Goal: Task Accomplishment & Management: Complete application form

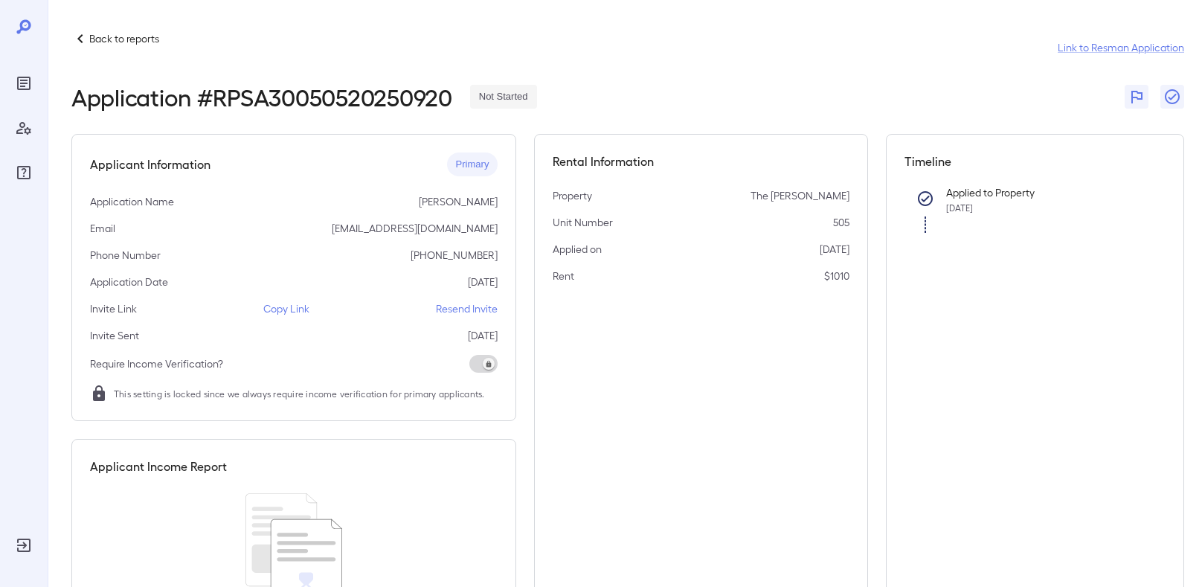
click at [147, 42] on p "Back to reports" at bounding box center [124, 38] width 70 height 15
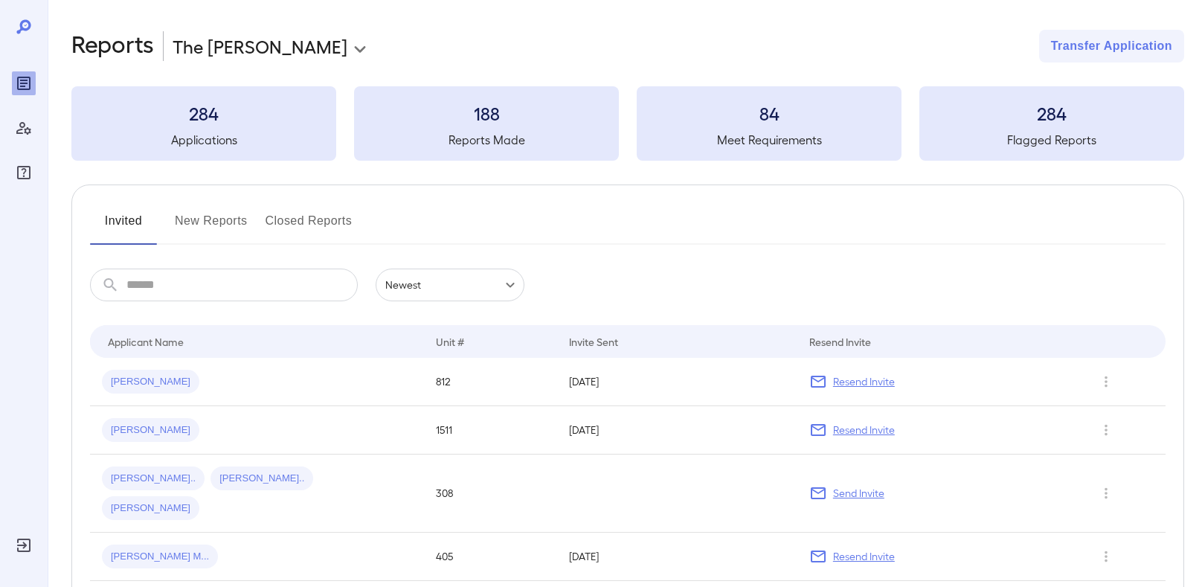
click at [219, 217] on button "New Reports" at bounding box center [211, 227] width 73 height 36
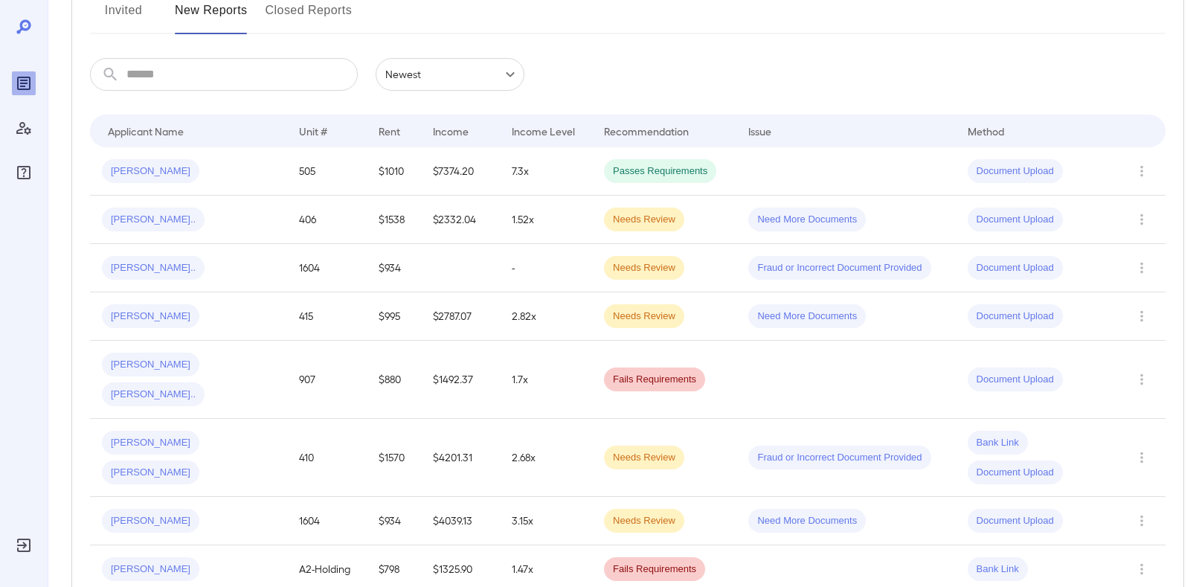
scroll to position [216, 0]
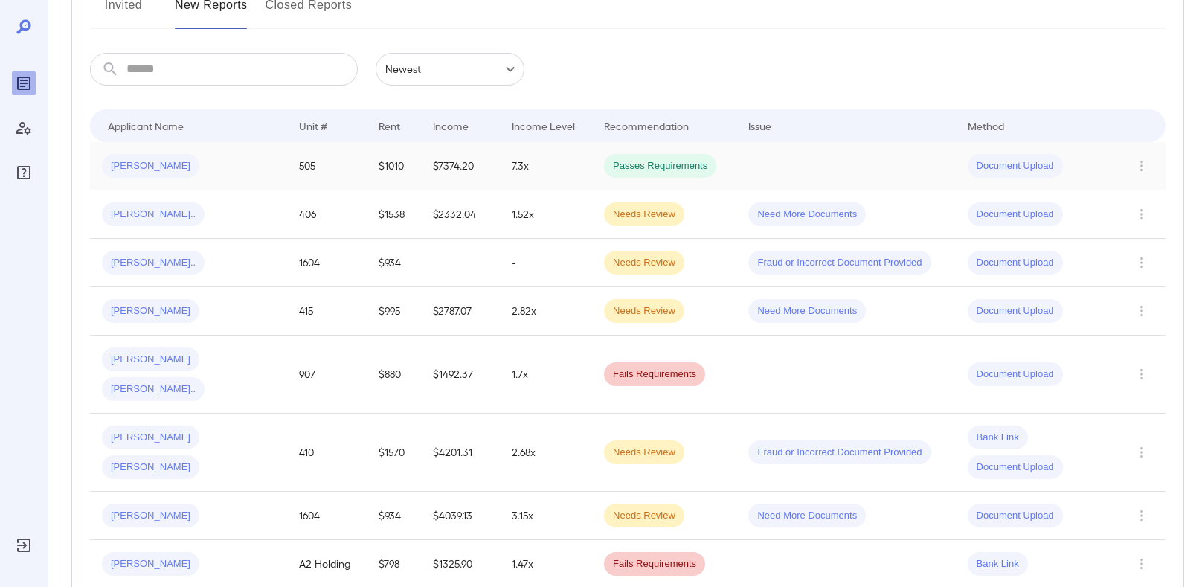
click at [234, 154] on div "[PERSON_NAME]" at bounding box center [188, 166] width 173 height 24
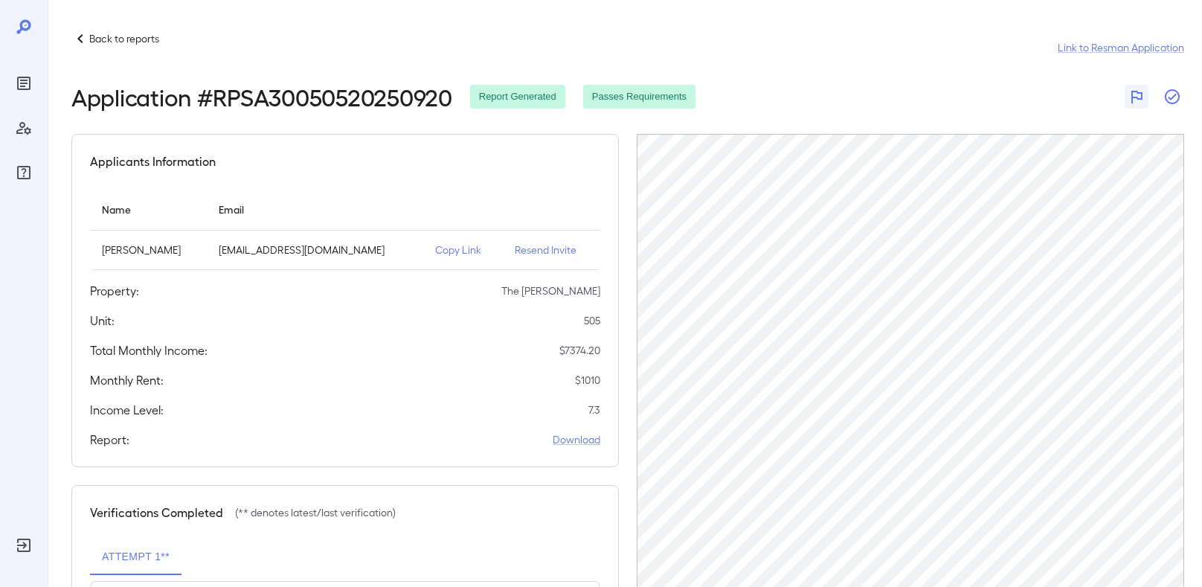
click at [1172, 91] on icon "button" at bounding box center [1173, 97] width 18 height 18
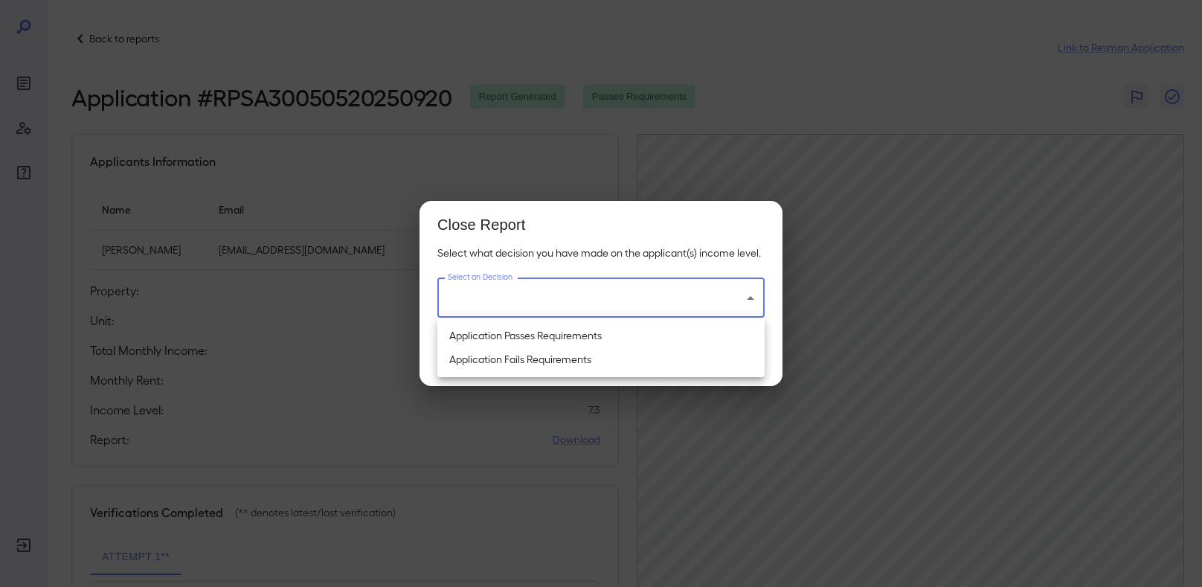
click at [743, 289] on body "Back to reports Link to Resman Application Application # RPSA30050520250920 Rep…" at bounding box center [601, 293] width 1202 height 587
click at [607, 341] on li "Application Passes Requirements" at bounding box center [600, 336] width 327 height 24
type input "**********"
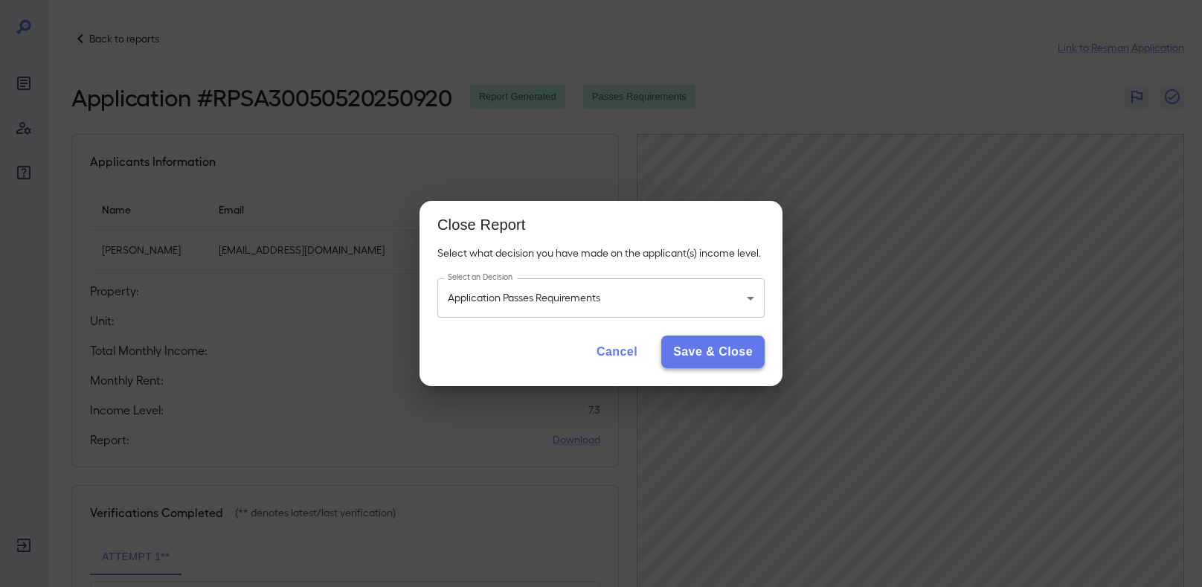
click at [728, 353] on button "Save & Close" at bounding box center [712, 352] width 103 height 33
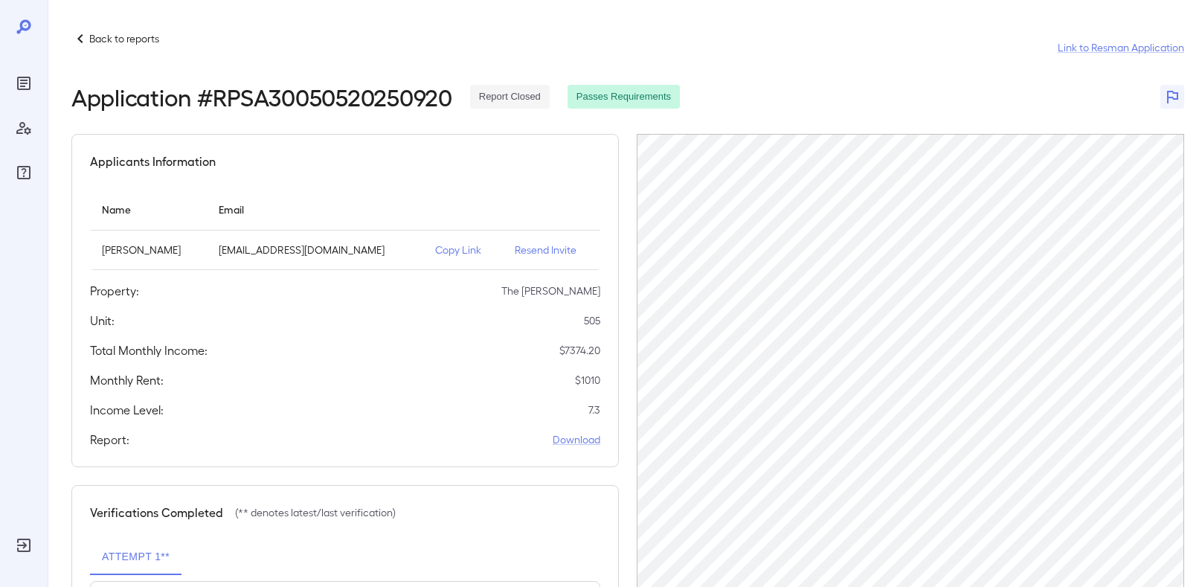
click at [147, 39] on p "Back to reports" at bounding box center [124, 38] width 70 height 15
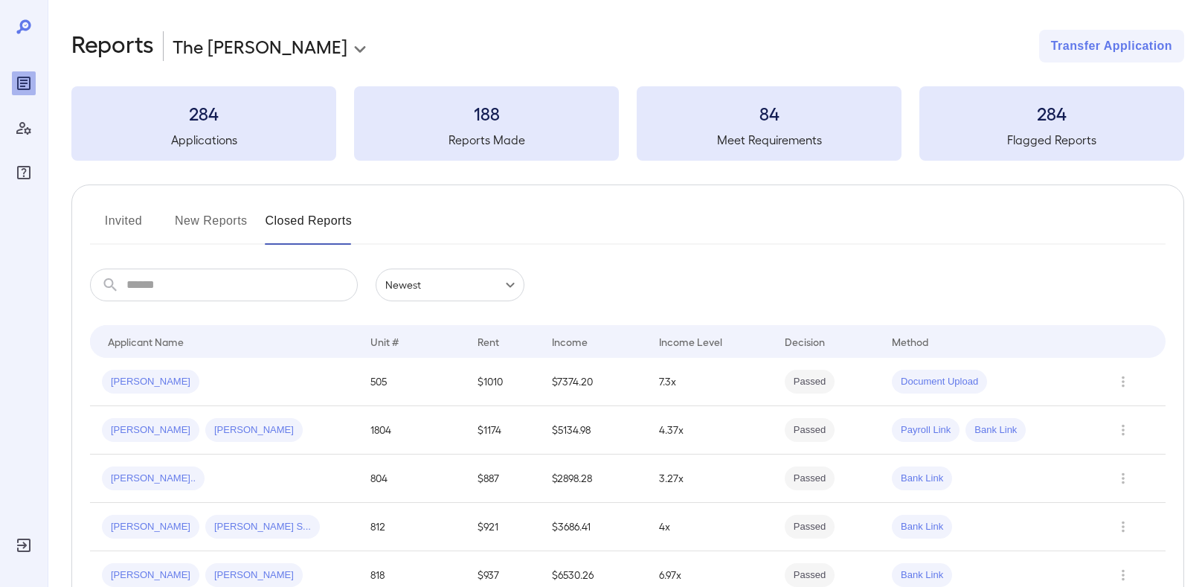
click at [189, 219] on button "New Reports" at bounding box center [211, 227] width 73 height 36
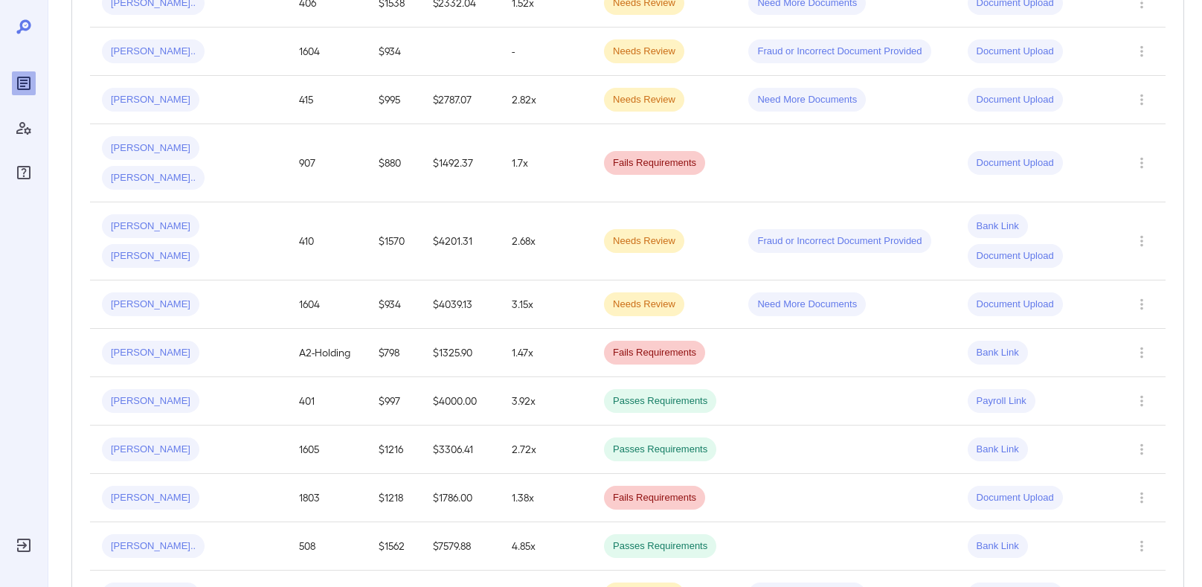
scroll to position [380, 0]
click at [169, 388] on div "[PERSON_NAME]" at bounding box center [188, 400] width 173 height 24
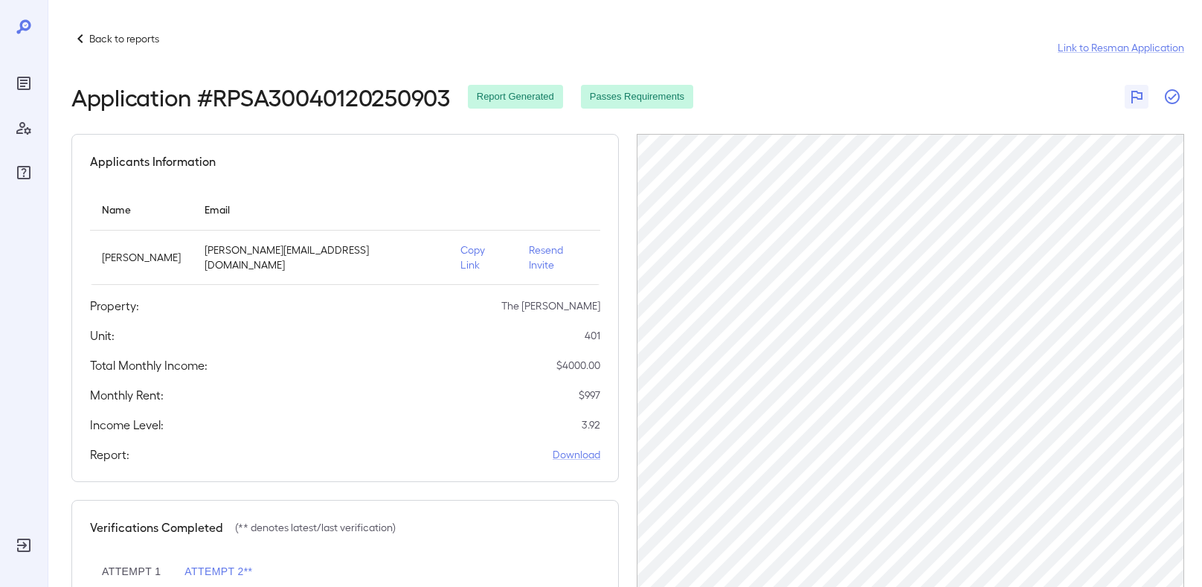
click at [1173, 98] on icon "button" at bounding box center [1173, 97] width 18 height 18
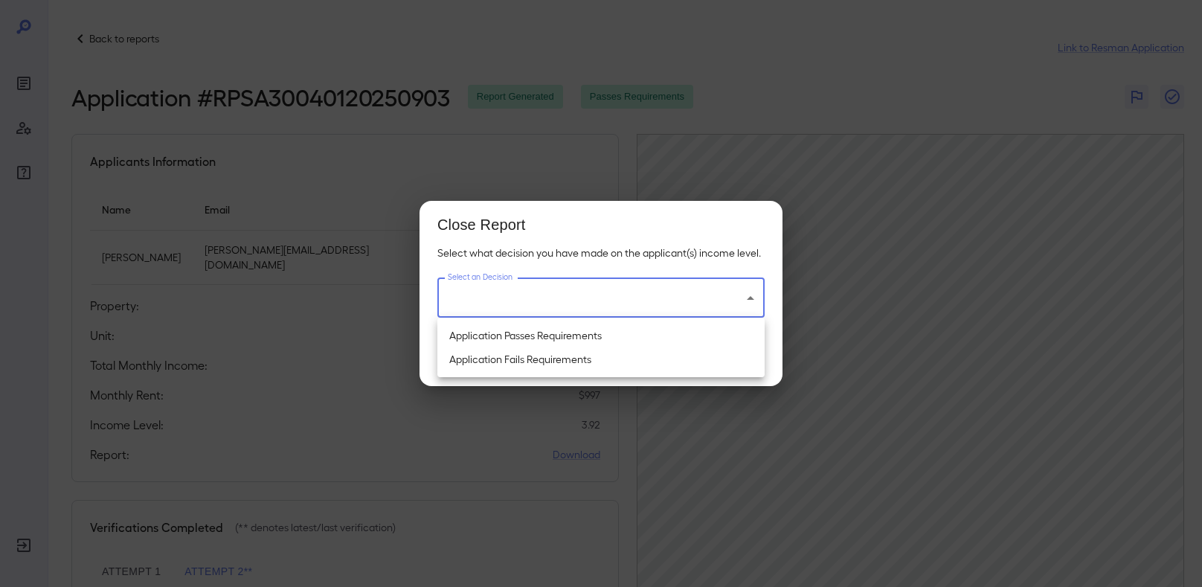
click at [640, 299] on body "Back to reports Link to Resman Application Application # RPSA30040120250903 Rep…" at bounding box center [601, 293] width 1202 height 587
click at [553, 339] on li "Application Passes Requirements" at bounding box center [600, 336] width 327 height 24
type input "**********"
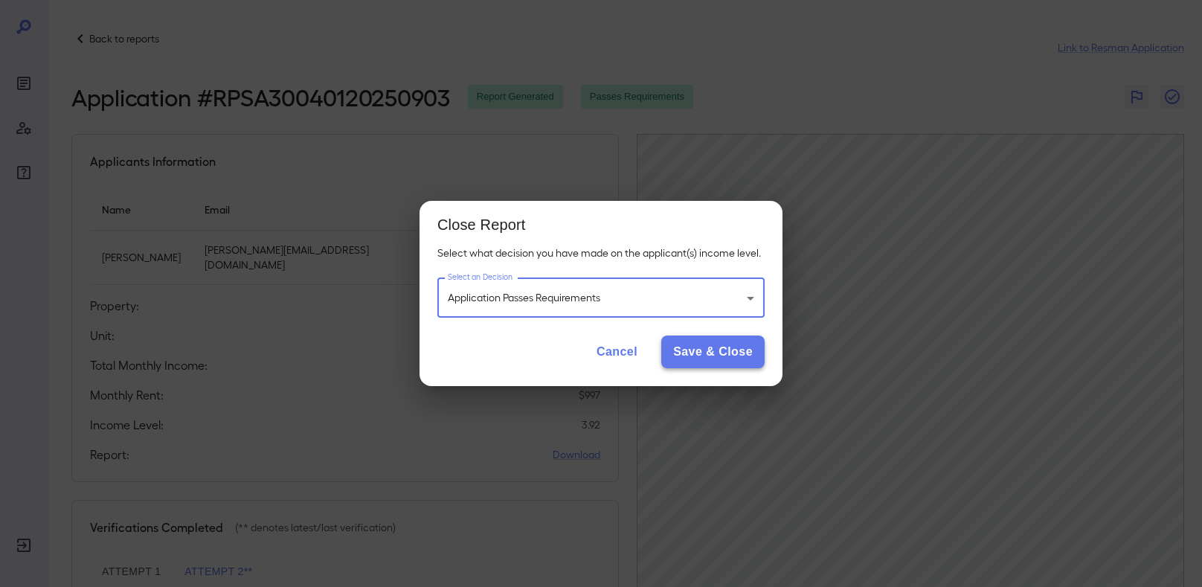
click at [744, 356] on button "Save & Close" at bounding box center [712, 352] width 103 height 33
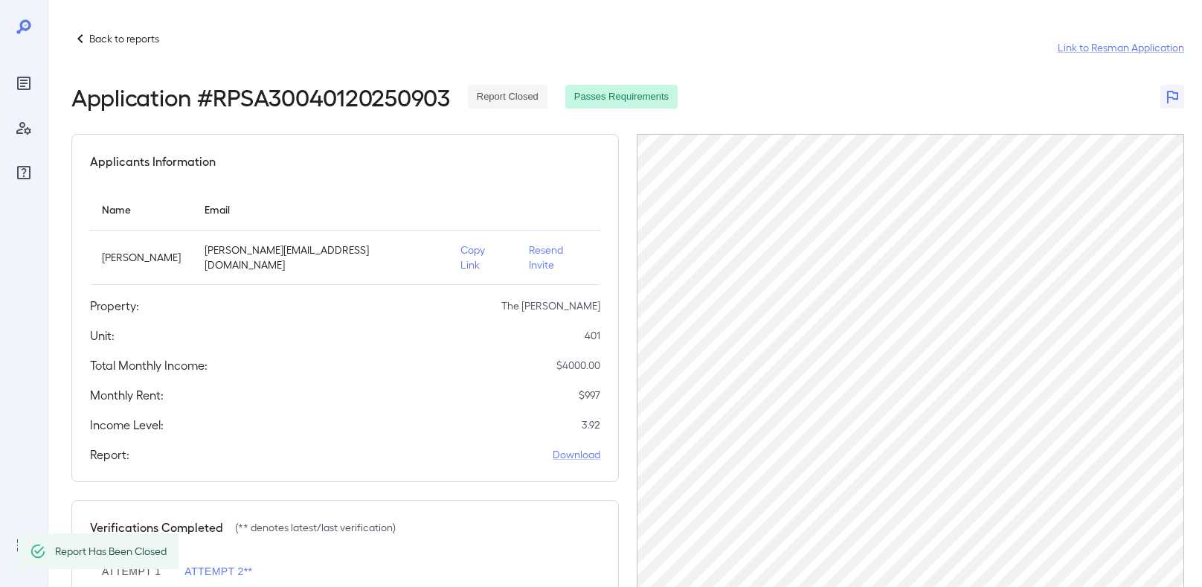
click at [125, 31] on p "Back to reports" at bounding box center [124, 38] width 70 height 15
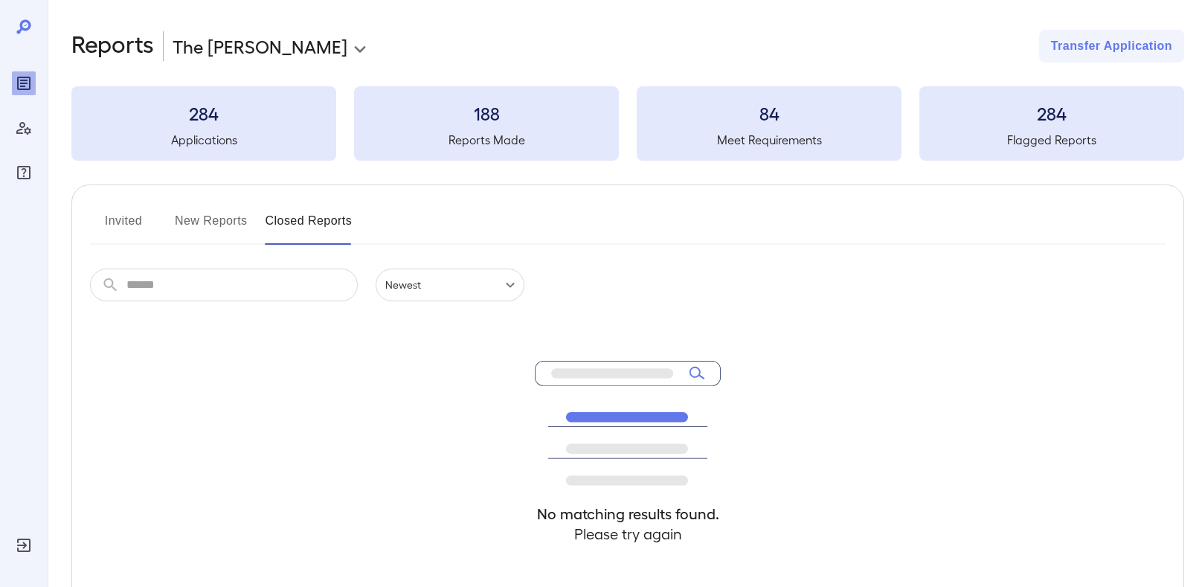
click at [201, 224] on button "New Reports" at bounding box center [211, 227] width 73 height 36
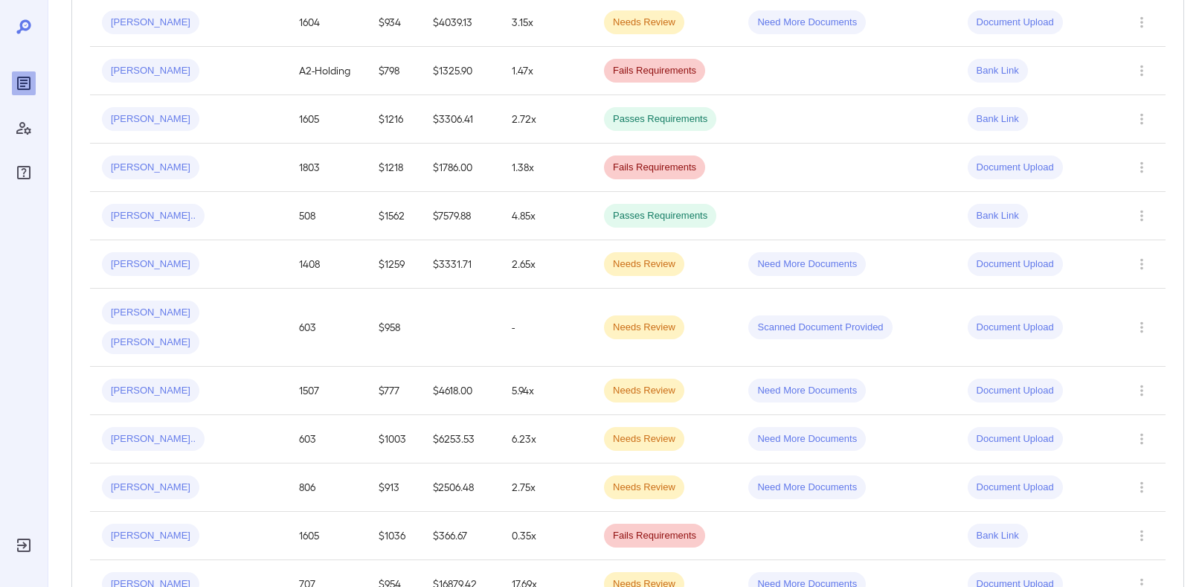
scroll to position [663, 0]
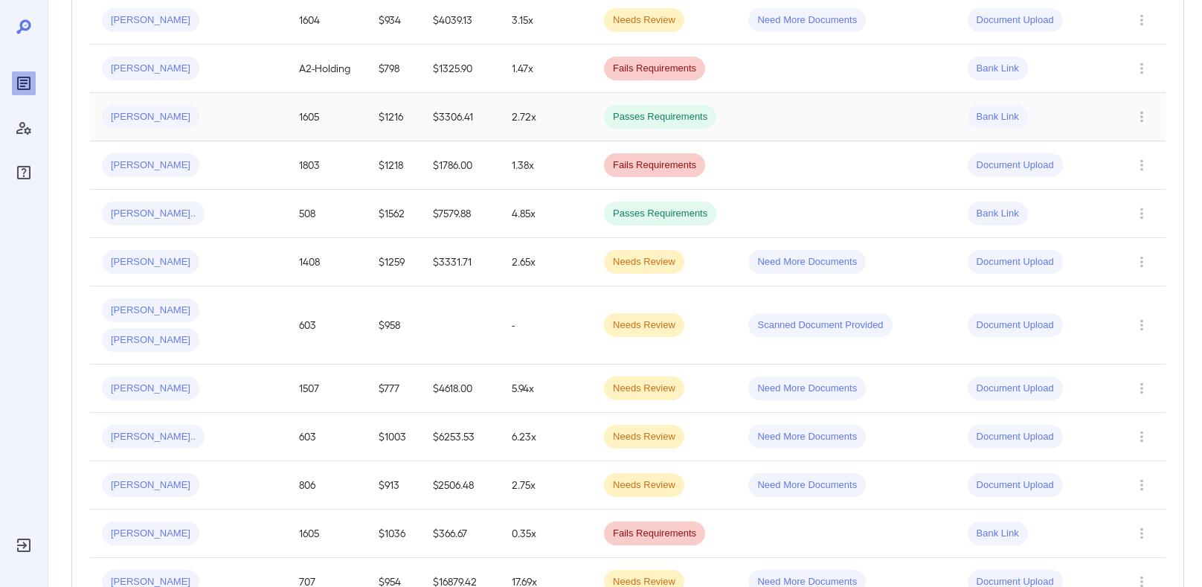
click at [228, 105] on div "[PERSON_NAME]" at bounding box center [188, 117] width 173 height 24
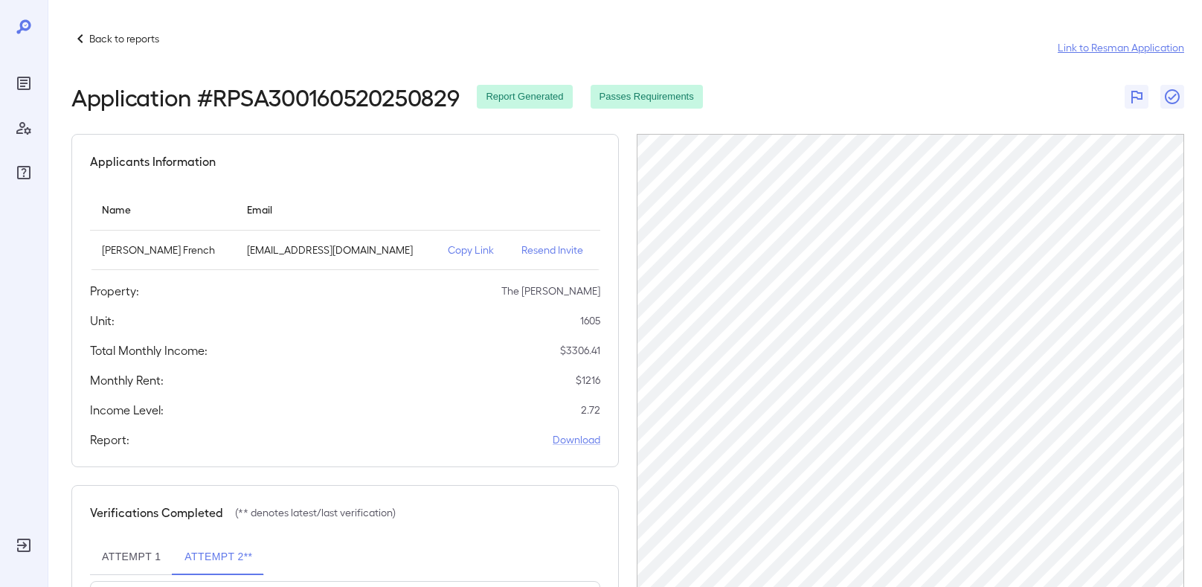
click at [1162, 48] on link "Link to Resman Application" at bounding box center [1121, 47] width 126 height 15
